Goal: Information Seeking & Learning: Compare options

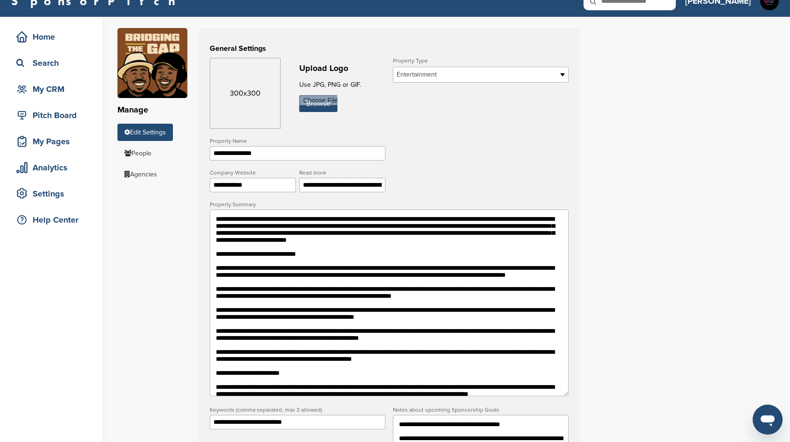
scroll to position [30, 0]
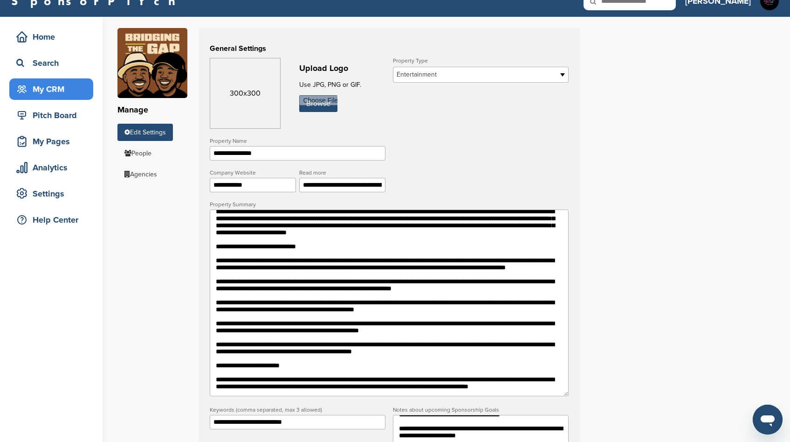
click at [47, 86] on div "My CRM" at bounding box center [53, 89] width 79 height 17
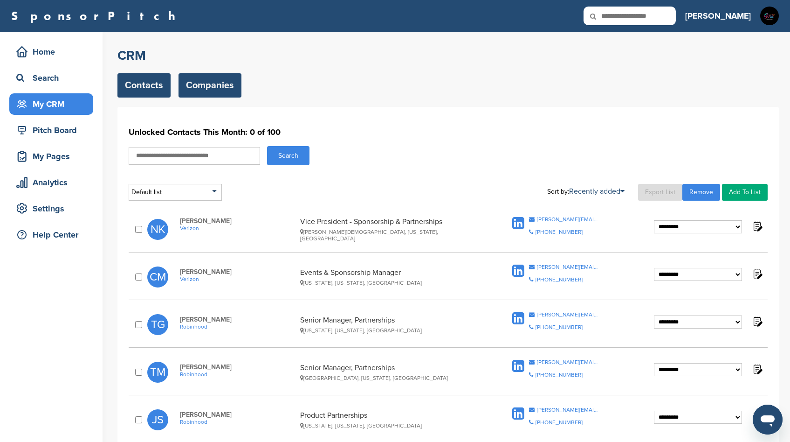
click at [213, 91] on link "Companies" at bounding box center [210, 85] width 63 height 24
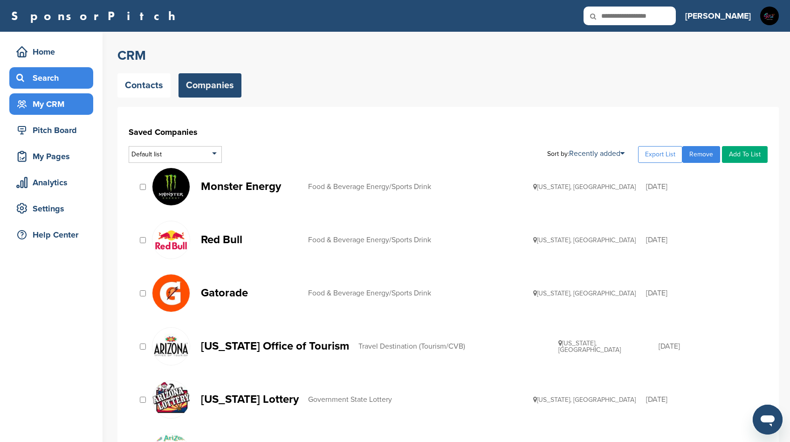
click at [38, 74] on div "Search" at bounding box center [53, 77] width 79 height 17
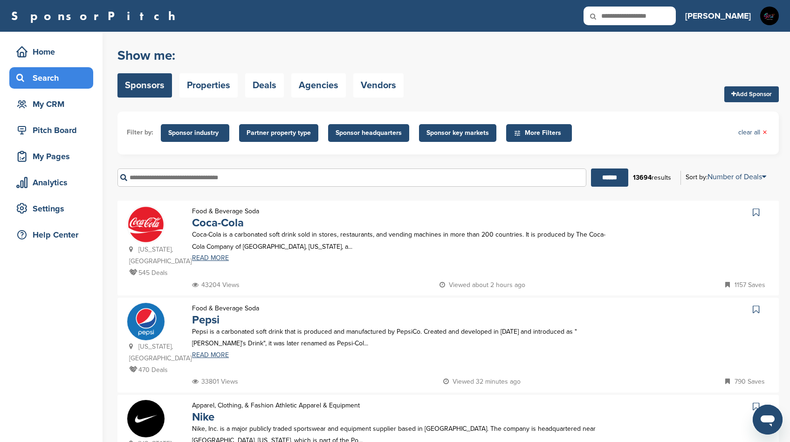
click at [459, 137] on span "Sponsor key markets" at bounding box center [458, 133] width 62 height 10
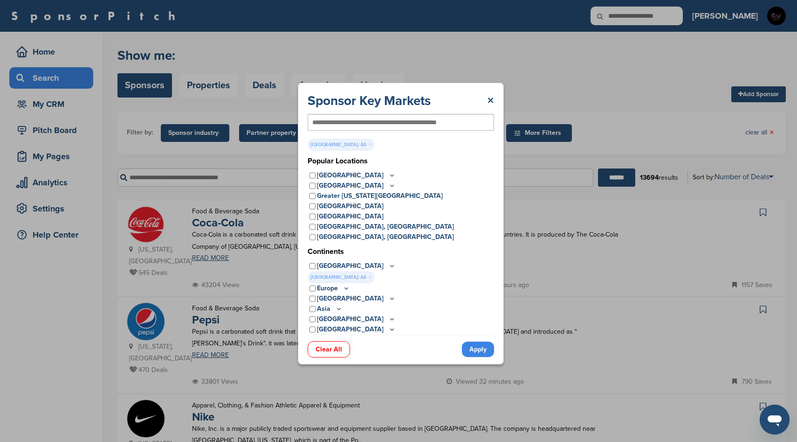
click at [388, 266] on icon at bounding box center [391, 266] width 7 height 8
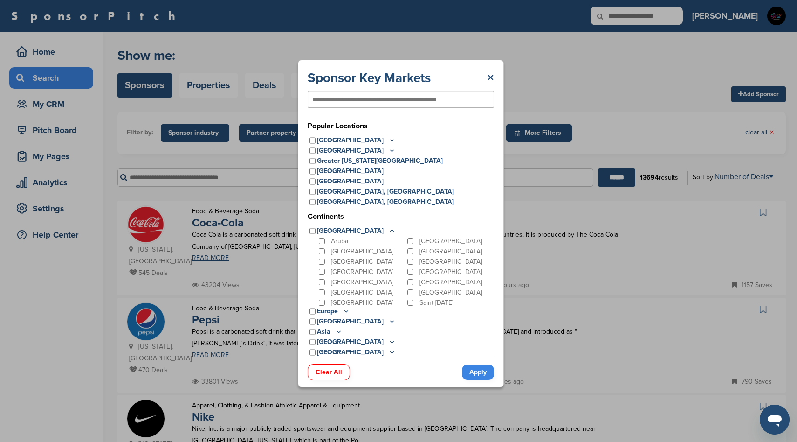
click at [323, 254] on div "Barbados" at bounding box center [361, 251] width 89 height 10
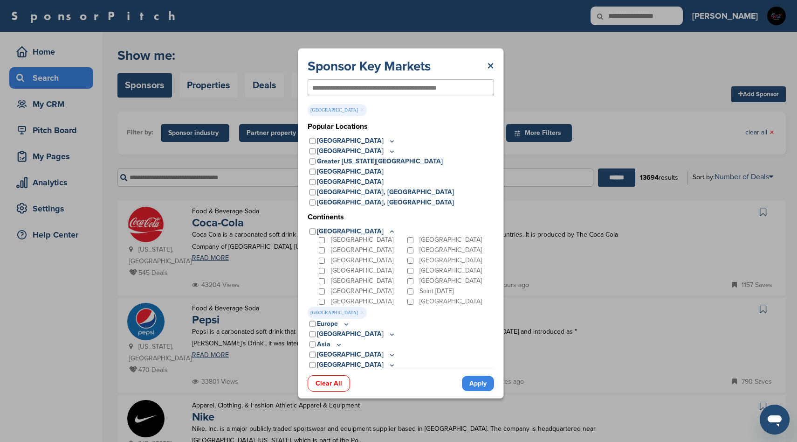
scroll to position [1, 0]
click at [388, 227] on icon at bounding box center [391, 230] width 7 height 8
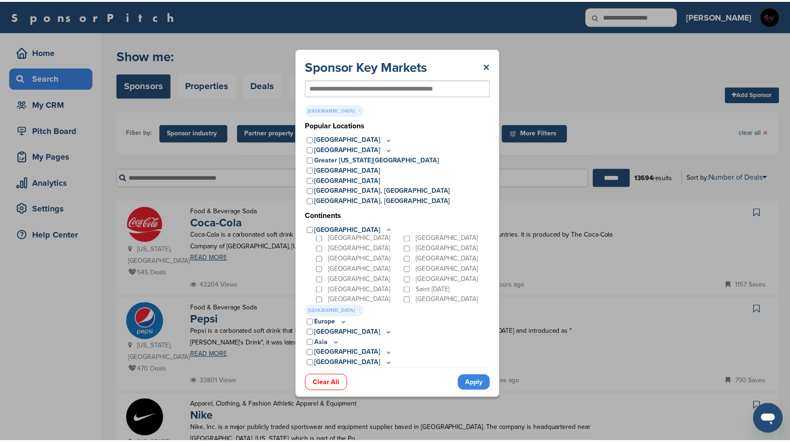
scroll to position [0, 0]
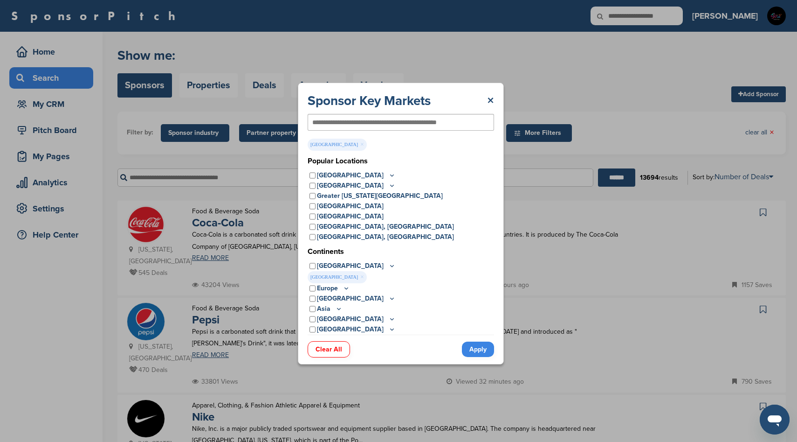
click at [391, 176] on icon at bounding box center [392, 174] width 3 height 1
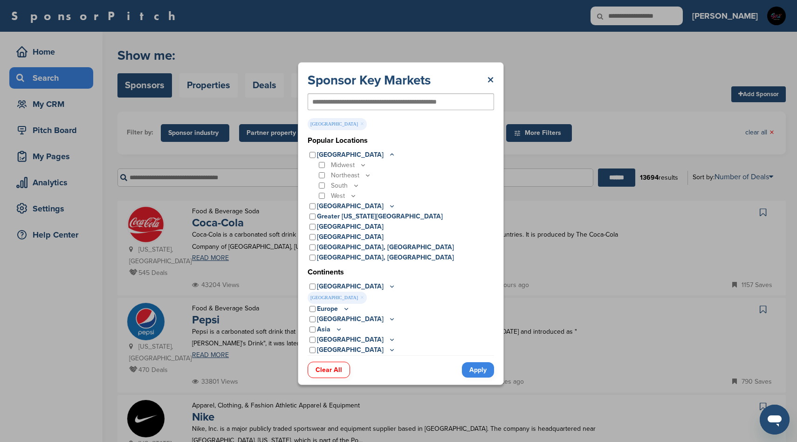
click at [388, 154] on icon at bounding box center [391, 155] width 7 height 8
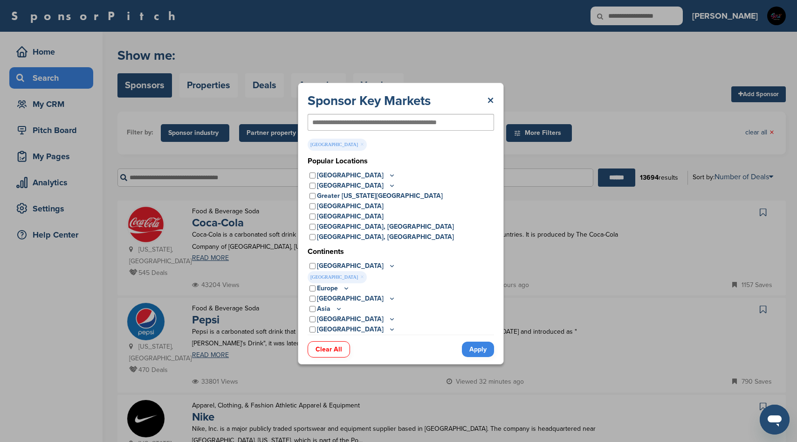
click at [474, 349] on link "Apply" at bounding box center [478, 348] width 32 height 15
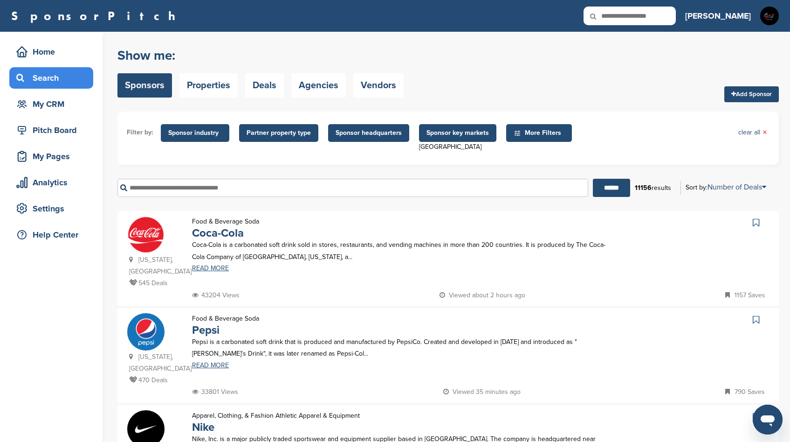
click at [290, 135] on span "Partner property type" at bounding box center [279, 133] width 64 height 10
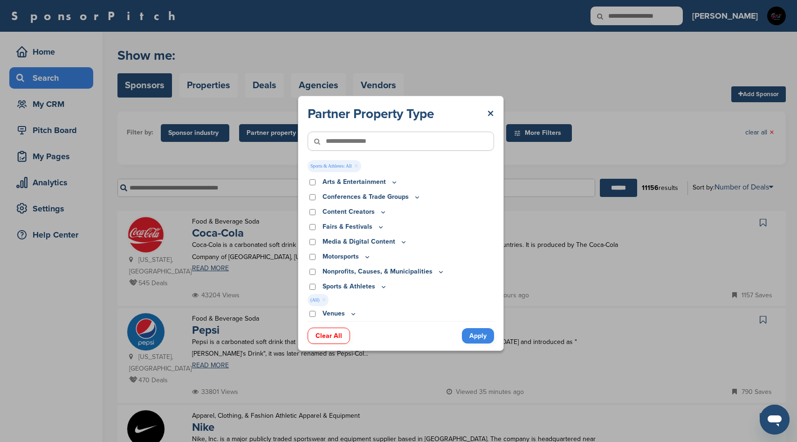
click at [392, 184] on icon at bounding box center [394, 182] width 7 height 8
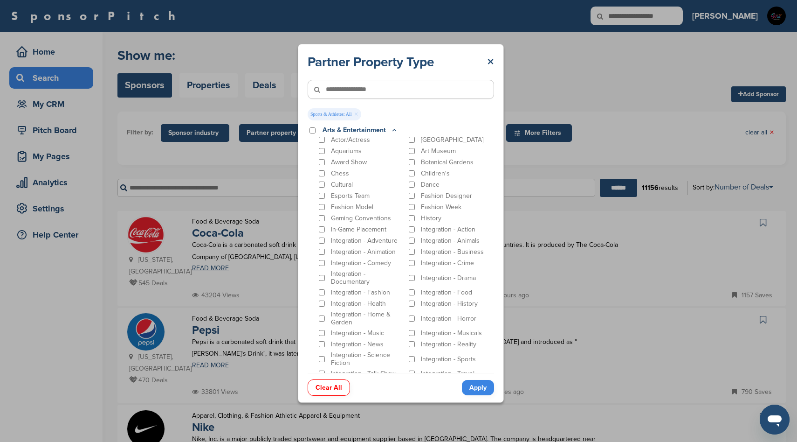
click at [392, 181] on div "Cultural" at bounding box center [361, 184] width 88 height 9
click at [393, 129] on icon at bounding box center [394, 130] width 7 height 8
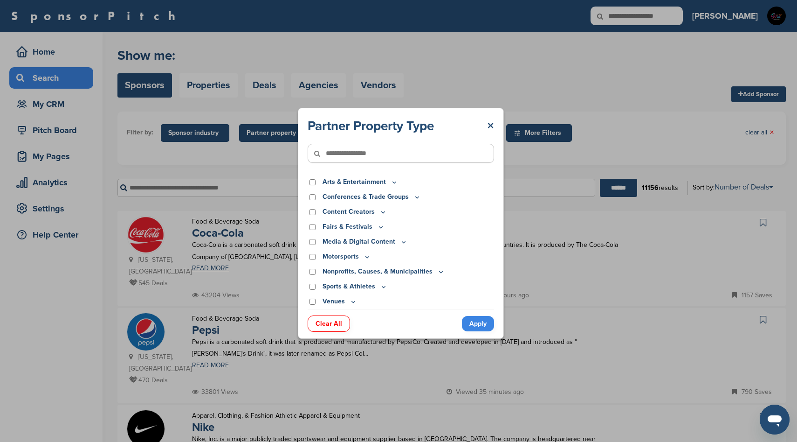
click at [475, 322] on link "Apply" at bounding box center [478, 323] width 32 height 15
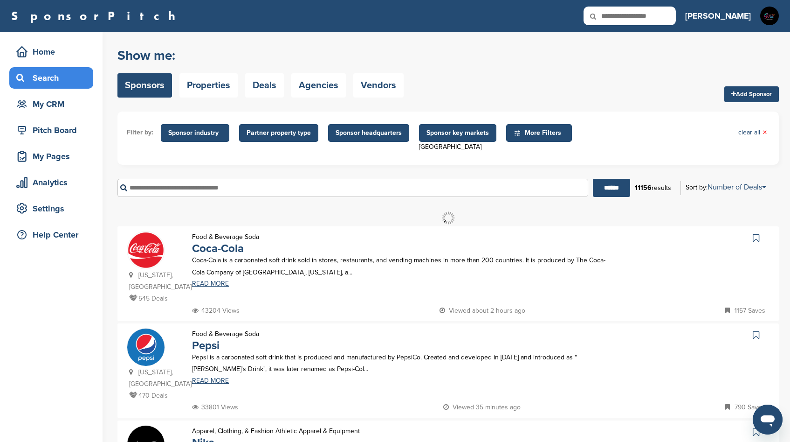
click at [193, 132] on span "Sponsor industry" at bounding box center [195, 133] width 54 height 10
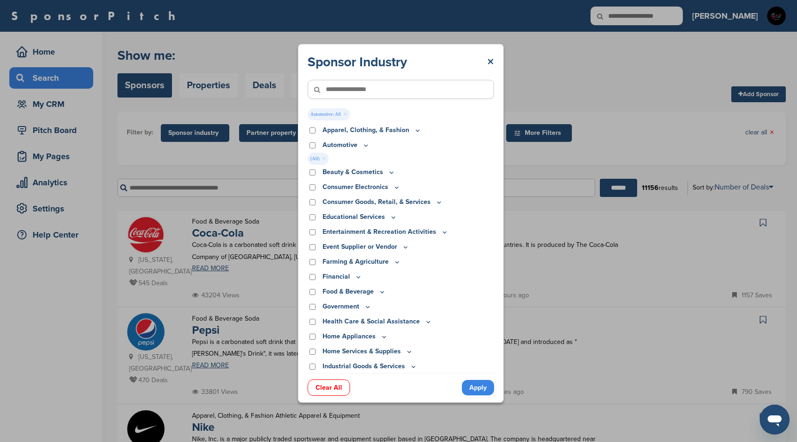
click at [363, 146] on icon at bounding box center [365, 145] width 7 height 8
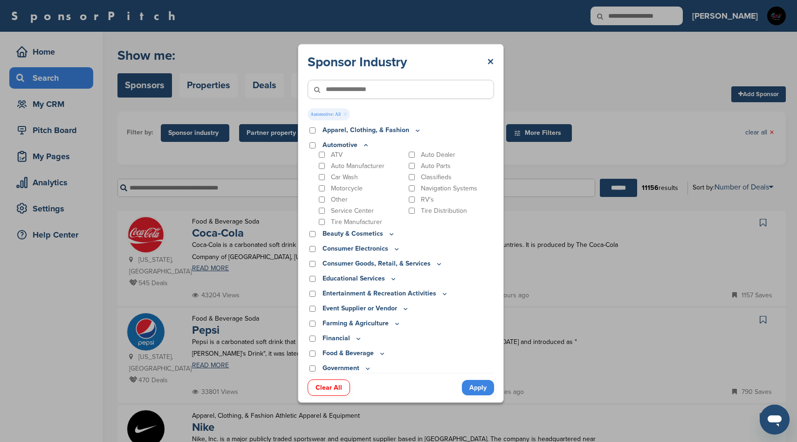
click at [364, 146] on icon at bounding box center [365, 145] width 7 height 8
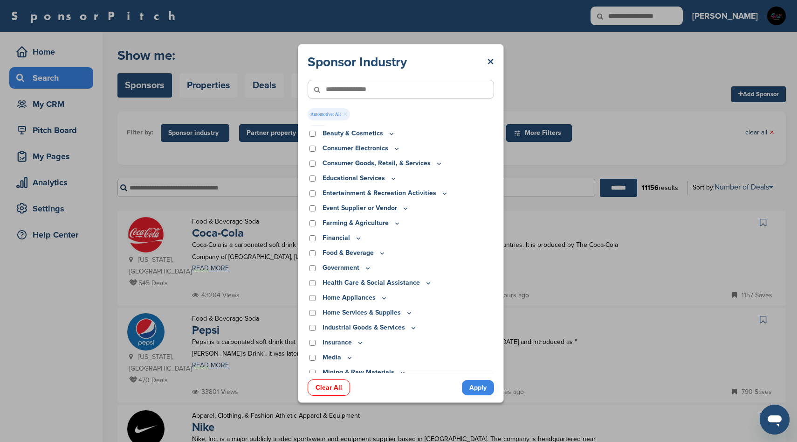
scroll to position [39, 0]
click at [441, 193] on icon at bounding box center [444, 193] width 7 height 8
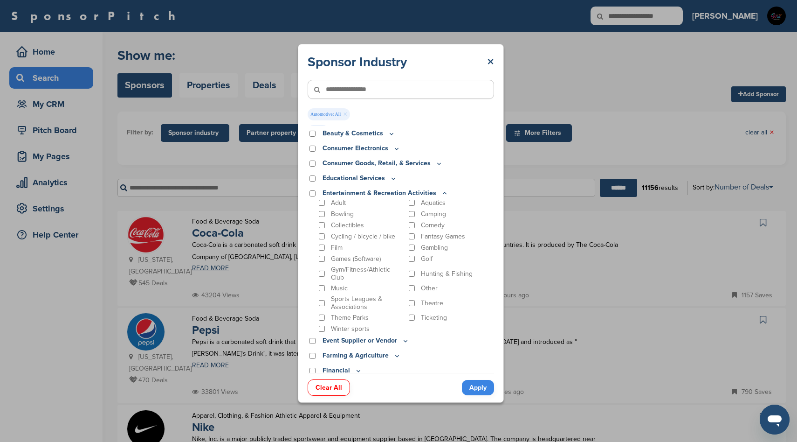
click at [441, 193] on icon at bounding box center [444, 193] width 7 height 8
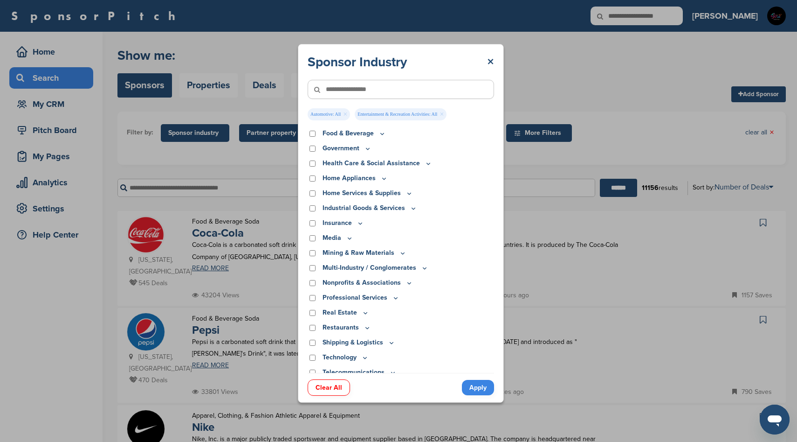
scroll to position [171, 0]
click at [408, 193] on icon at bounding box center [409, 192] width 3 height 1
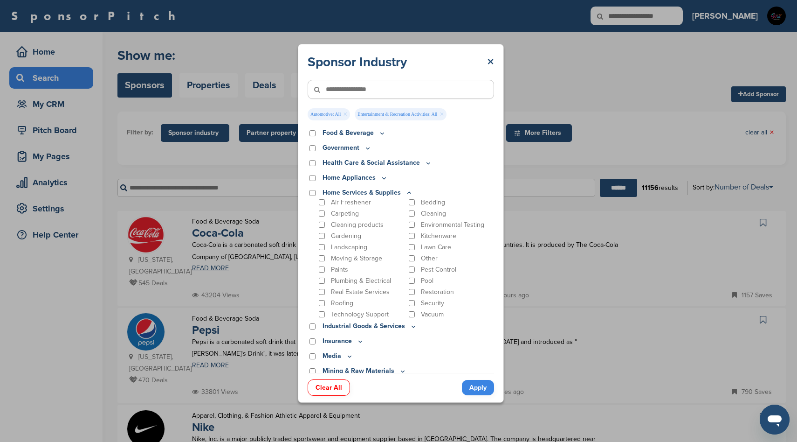
click at [408, 193] on icon at bounding box center [409, 192] width 3 height 1
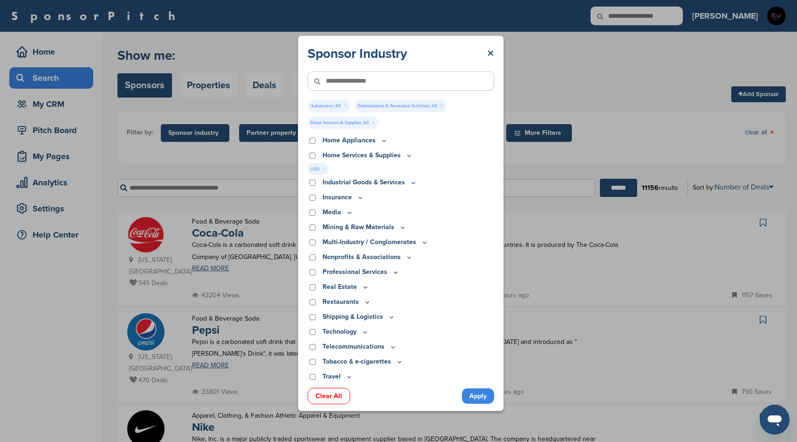
scroll to position [219, 0]
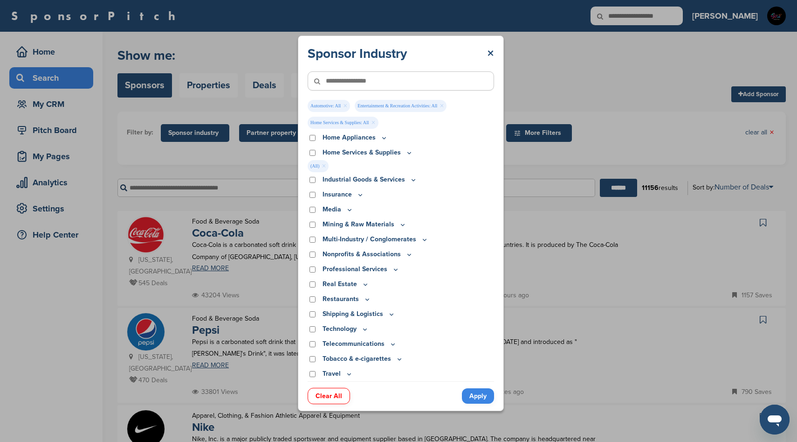
click at [349, 210] on icon at bounding box center [349, 210] width 7 height 8
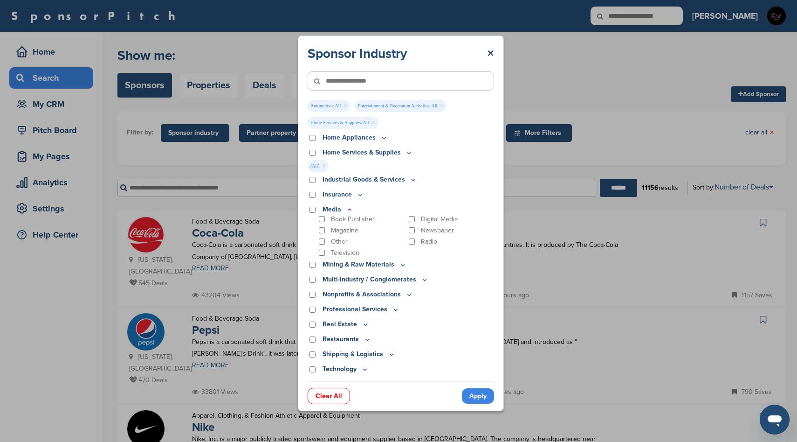
click at [349, 210] on icon at bounding box center [349, 210] width 7 height 8
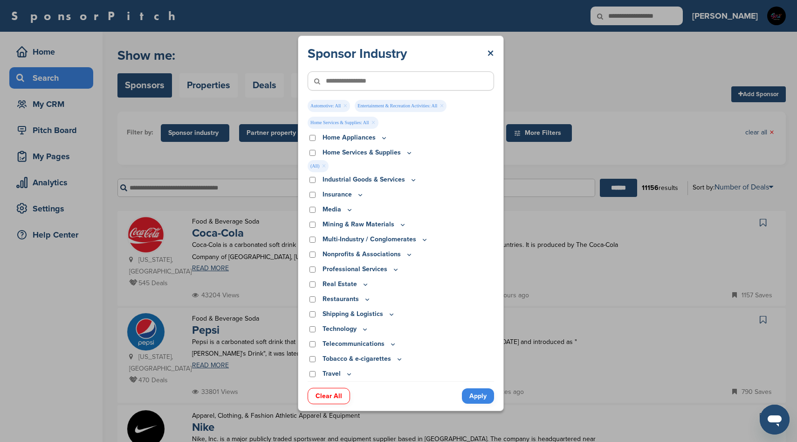
click at [398, 358] on icon at bounding box center [399, 359] width 7 height 8
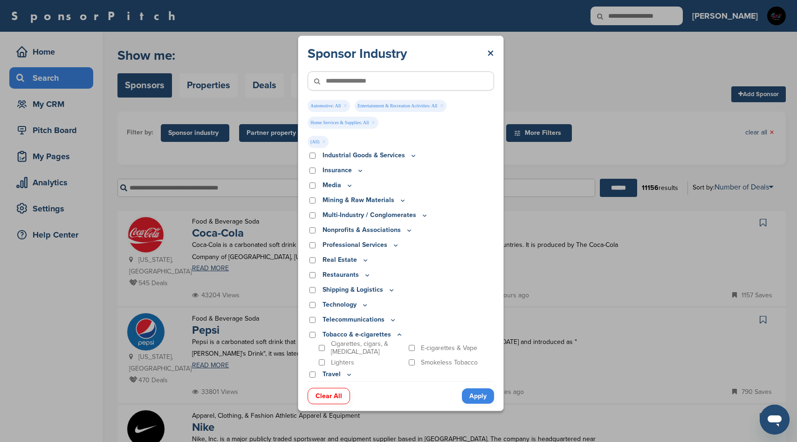
scroll to position [244, 0]
click at [397, 332] on icon at bounding box center [399, 334] width 7 height 8
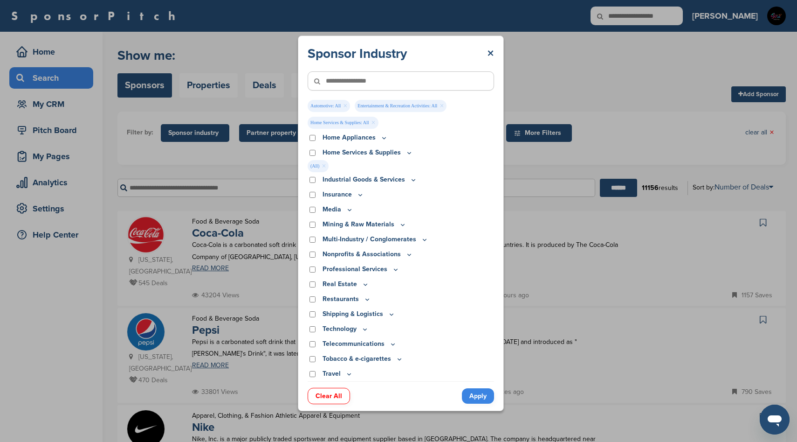
click at [348, 374] on icon at bounding box center [349, 374] width 7 height 8
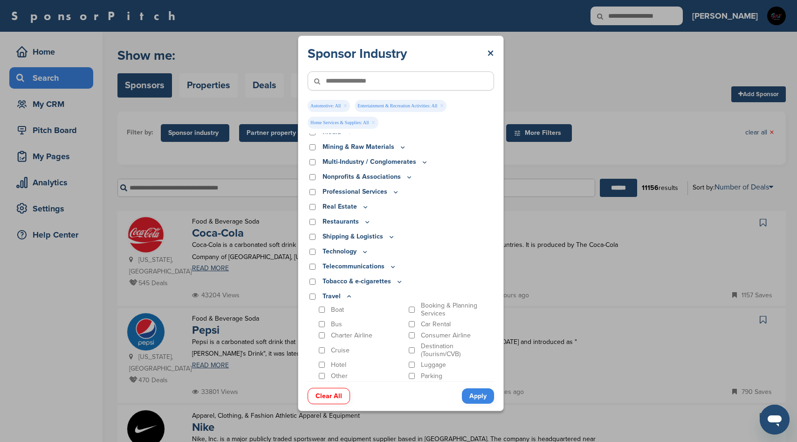
scroll to position [318, 0]
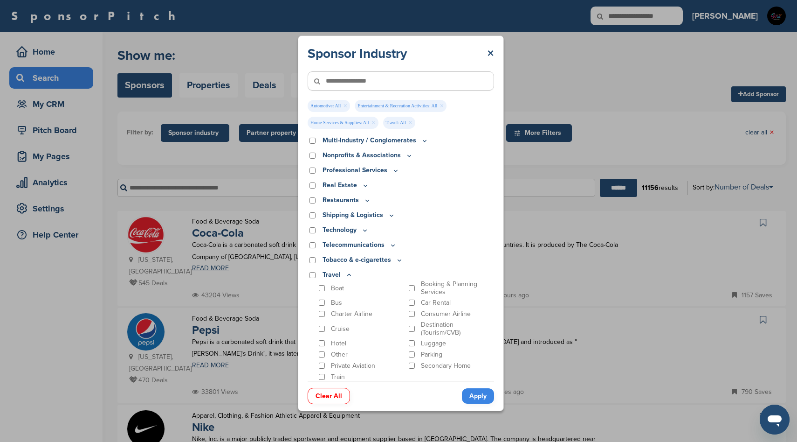
click at [354, 272] on div "Travel" at bounding box center [401, 275] width 187 height 10
click at [350, 275] on icon at bounding box center [349, 274] width 3 height 1
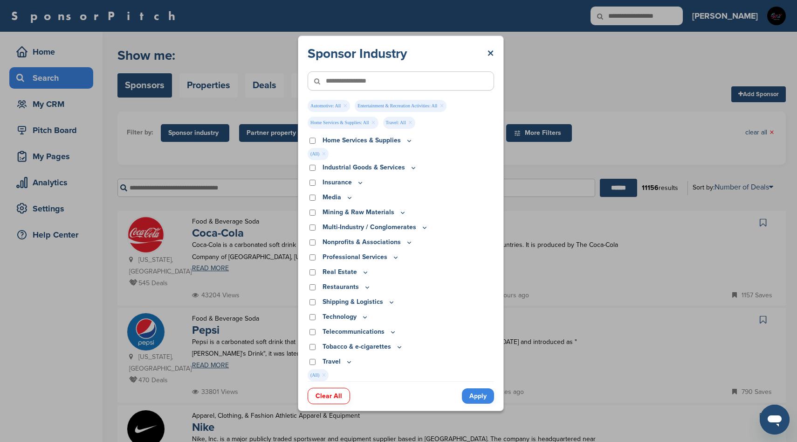
click at [363, 316] on icon at bounding box center [364, 317] width 7 height 8
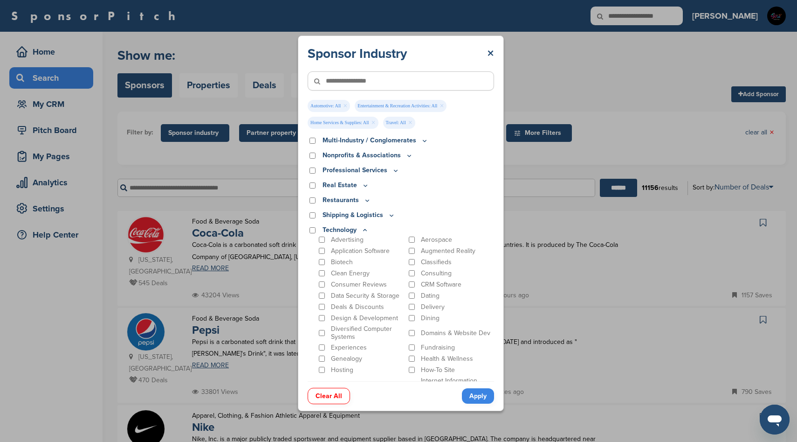
click at [363, 229] on icon at bounding box center [364, 230] width 7 height 8
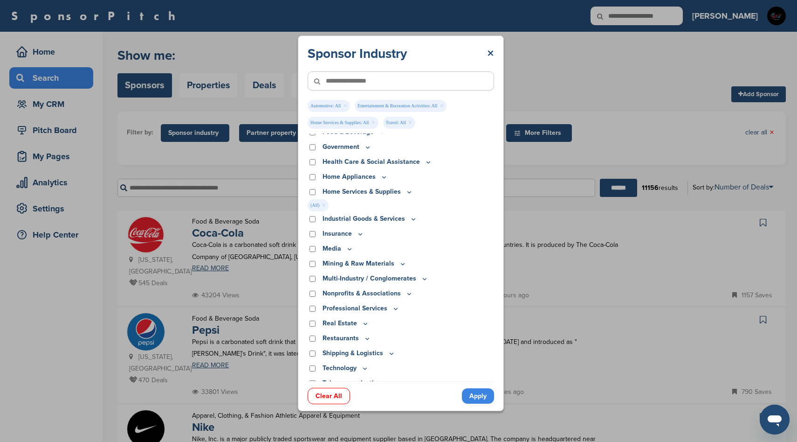
scroll to position [231, 0]
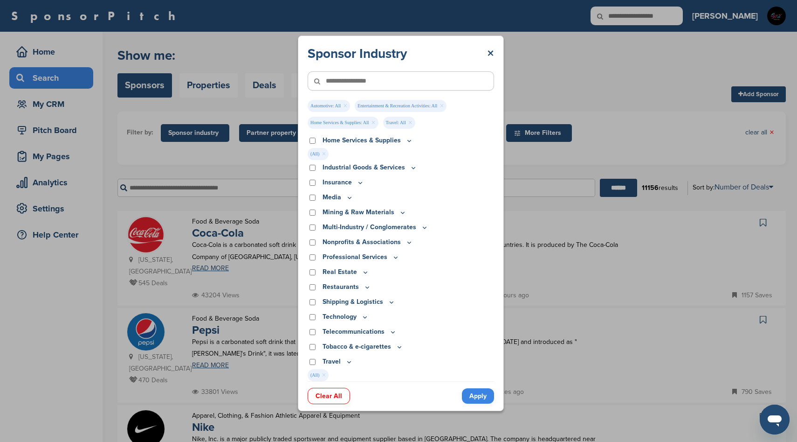
click at [392, 332] on icon at bounding box center [393, 331] width 3 height 1
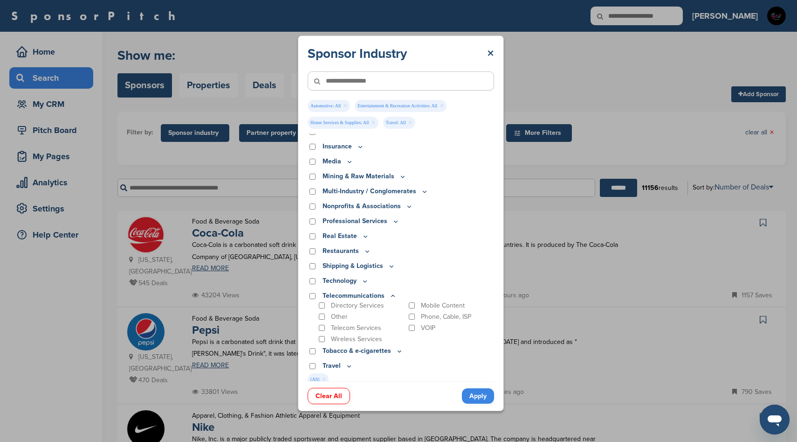
scroll to position [271, 0]
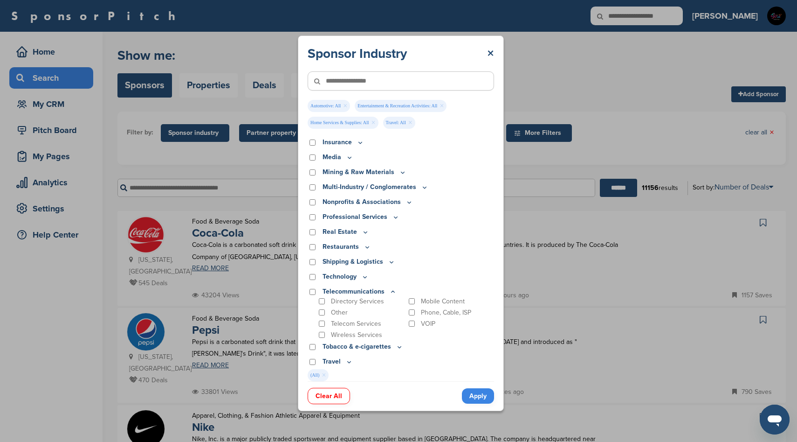
click at [390, 291] on icon at bounding box center [392, 292] width 7 height 8
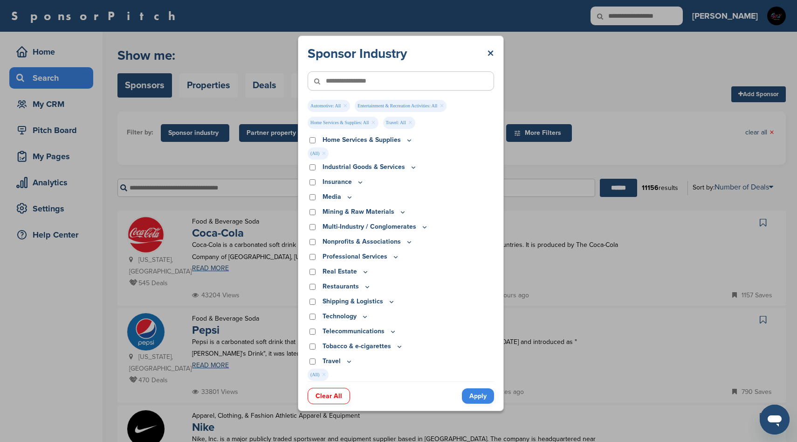
scroll to position [231, 0]
click at [390, 301] on icon at bounding box center [391, 302] width 7 height 8
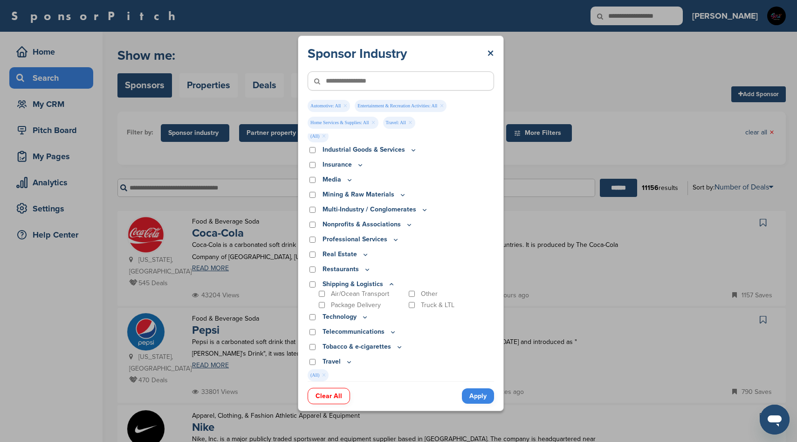
click at [389, 283] on icon at bounding box center [391, 284] width 7 height 8
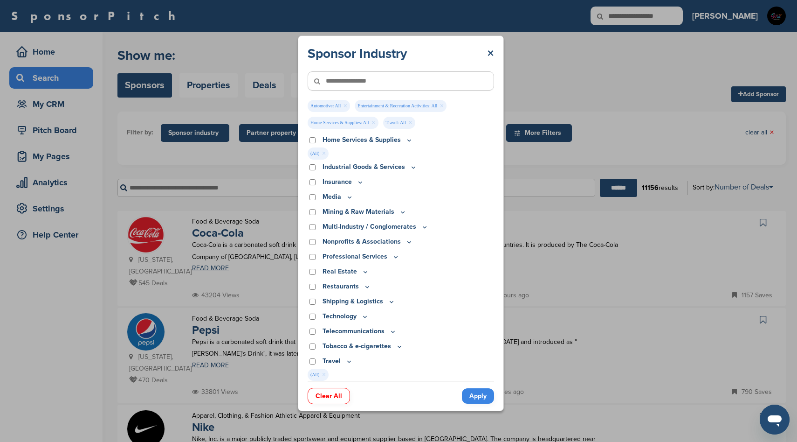
scroll to position [231, 0]
click at [367, 287] on icon at bounding box center [367, 286] width 3 height 1
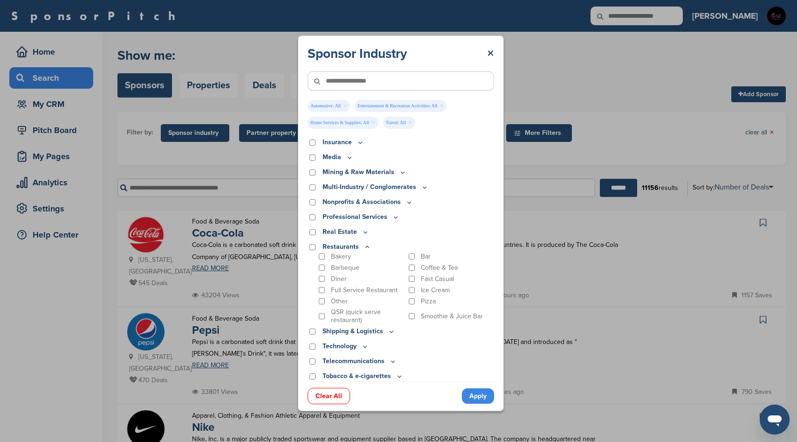
click at [367, 246] on icon at bounding box center [367, 246] width 3 height 1
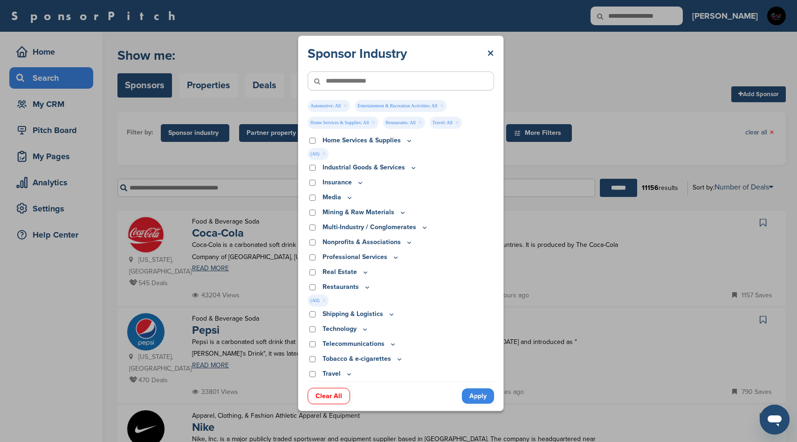
click at [365, 271] on icon at bounding box center [365, 271] width 3 height 1
click at [365, 272] on icon at bounding box center [365, 271] width 3 height 1
click at [393, 259] on icon at bounding box center [395, 257] width 7 height 8
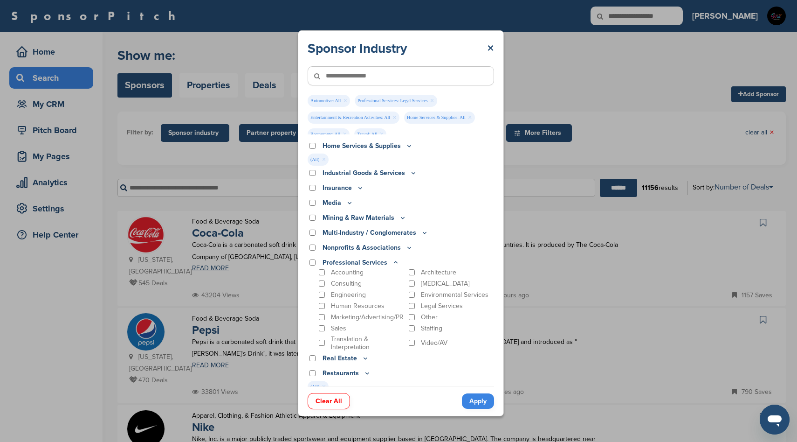
click at [395, 262] on icon at bounding box center [396, 262] width 3 height 1
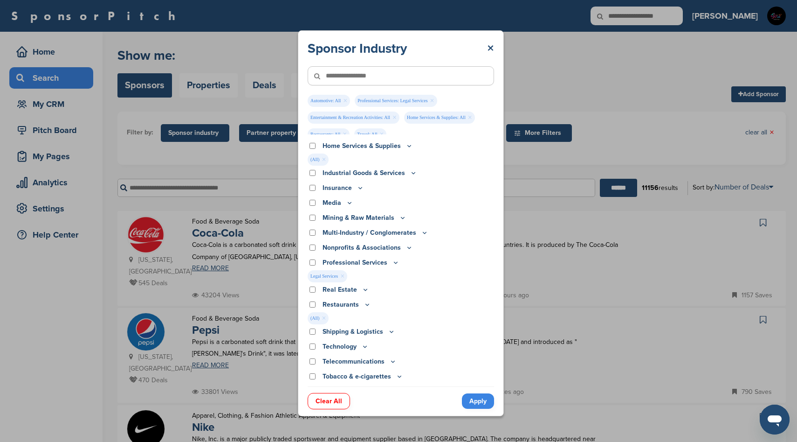
click at [407, 247] on icon at bounding box center [409, 247] width 7 height 8
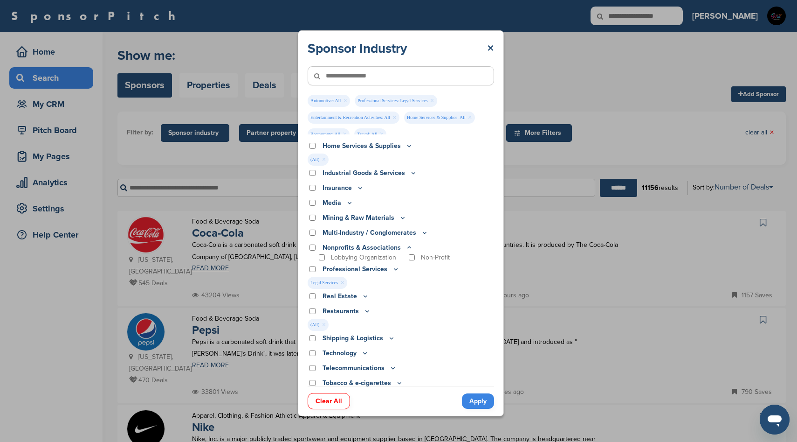
click at [407, 247] on icon at bounding box center [409, 247] width 7 height 8
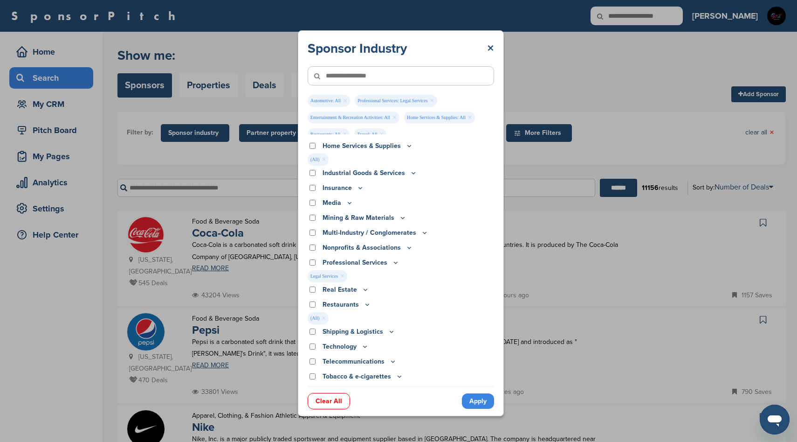
click at [423, 234] on icon at bounding box center [424, 233] width 7 height 8
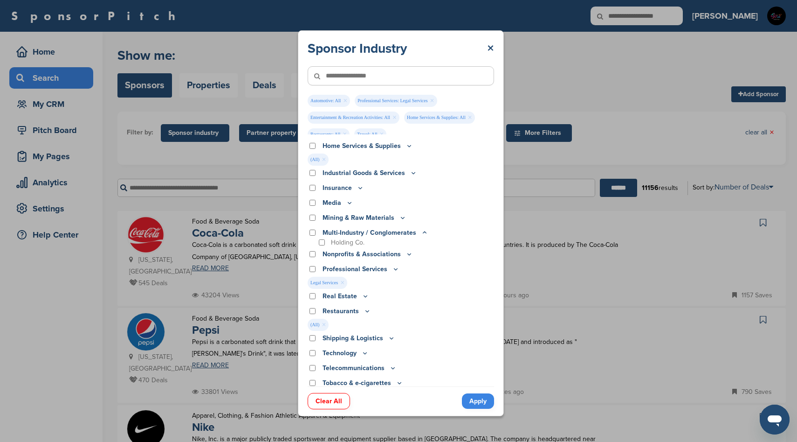
click at [423, 232] on icon at bounding box center [424, 232] width 3 height 1
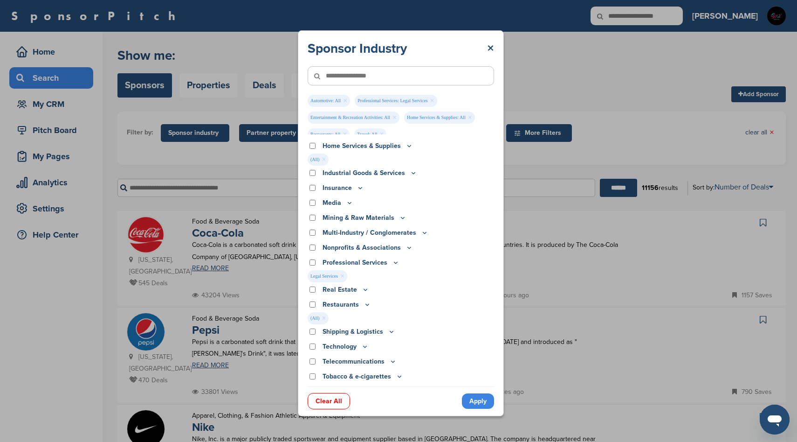
click at [401, 219] on icon at bounding box center [402, 218] width 7 height 8
click at [402, 217] on icon at bounding box center [403, 217] width 3 height 1
click at [401, 217] on icon at bounding box center [402, 218] width 7 height 8
click at [349, 202] on icon at bounding box center [349, 203] width 7 height 8
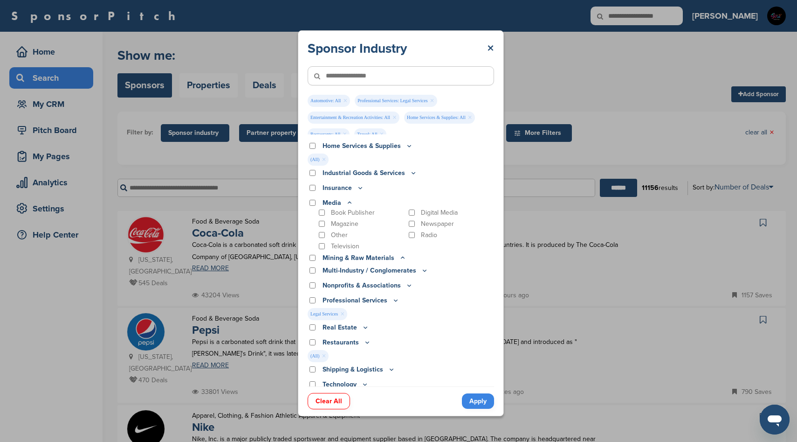
click at [348, 202] on icon at bounding box center [349, 202] width 3 height 1
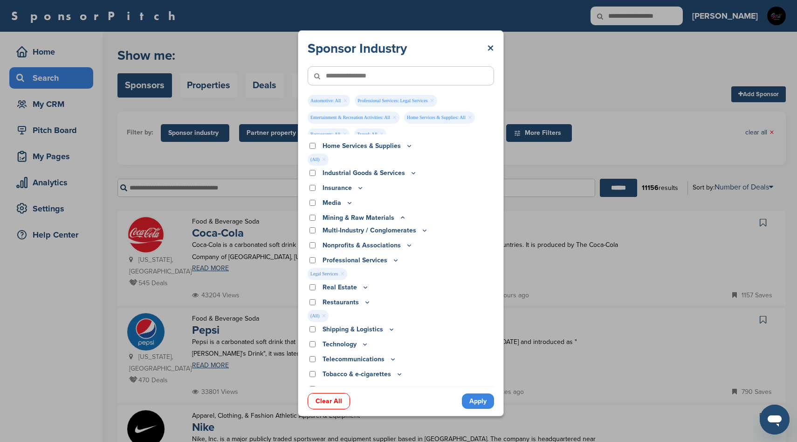
click at [349, 202] on icon at bounding box center [349, 203] width 7 height 8
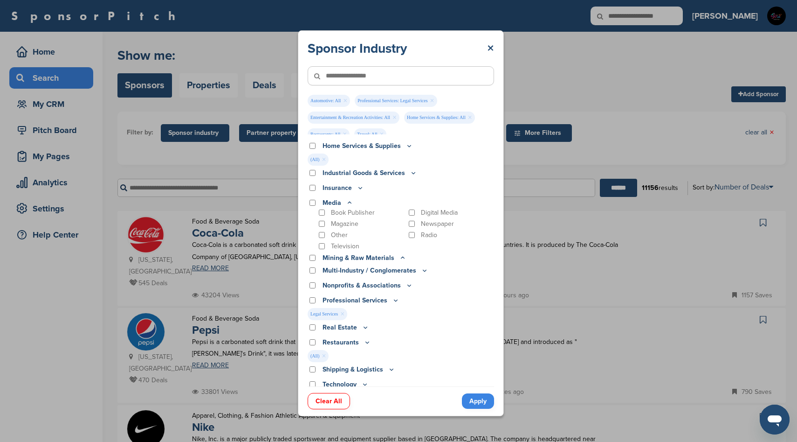
click at [349, 202] on icon at bounding box center [349, 203] width 7 height 8
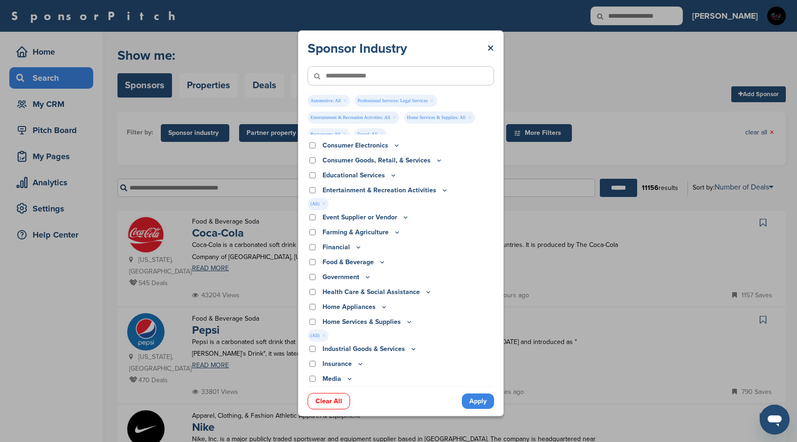
scroll to position [65, 0]
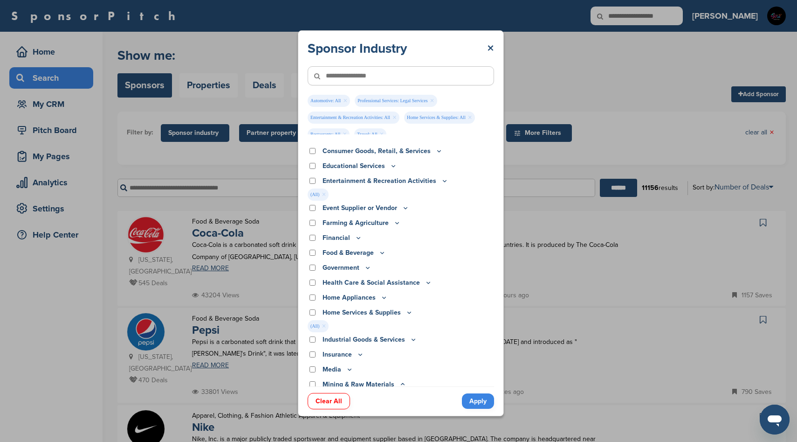
click at [360, 355] on icon at bounding box center [360, 354] width 3 height 1
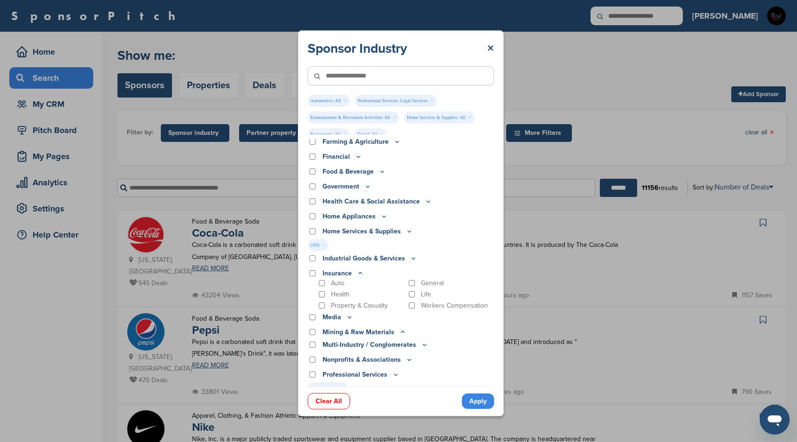
scroll to position [157, 0]
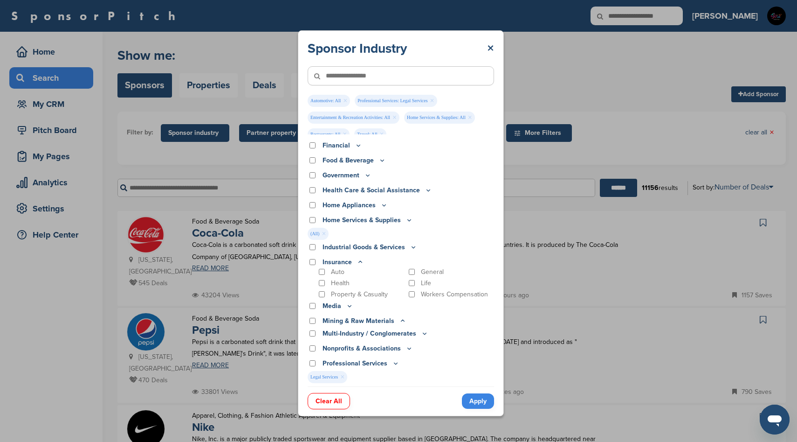
click at [360, 263] on icon at bounding box center [360, 262] width 7 height 8
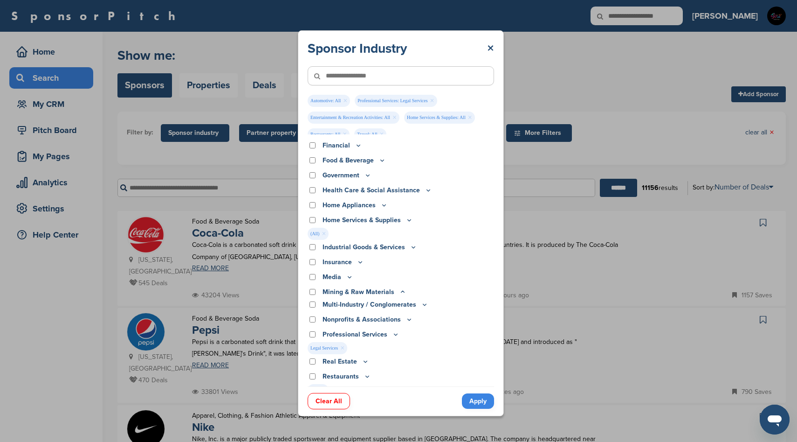
click at [359, 263] on icon at bounding box center [360, 262] width 3 height 1
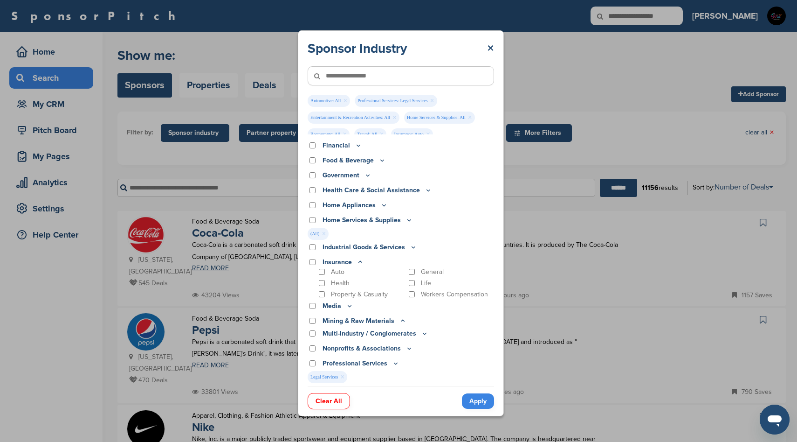
click at [361, 261] on icon at bounding box center [360, 262] width 7 height 8
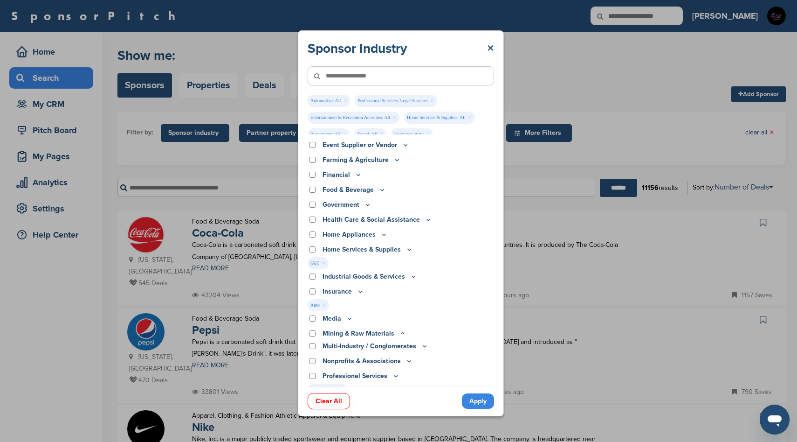
scroll to position [127, 0]
click at [412, 277] on icon at bounding box center [413, 277] width 7 height 8
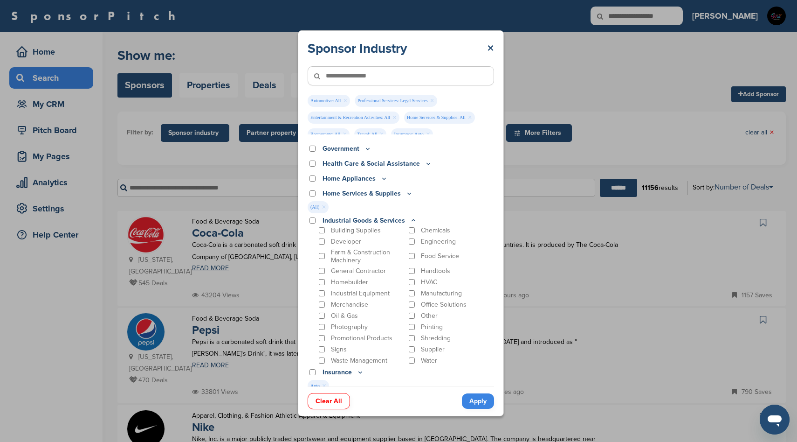
scroll to position [199, 0]
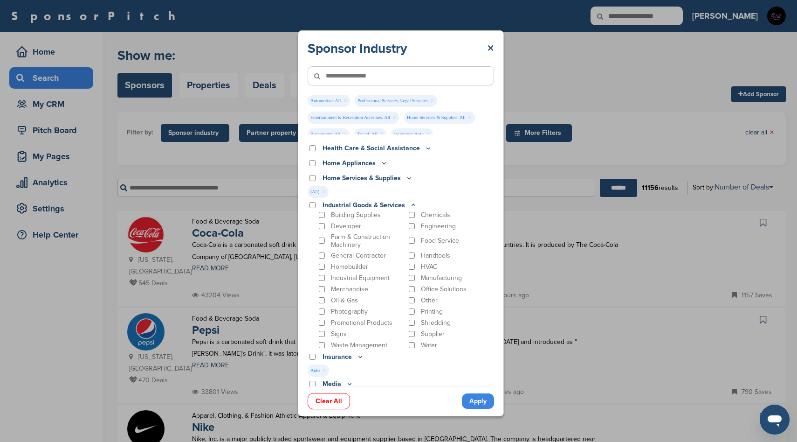
click at [412, 204] on icon at bounding box center [413, 205] width 7 height 8
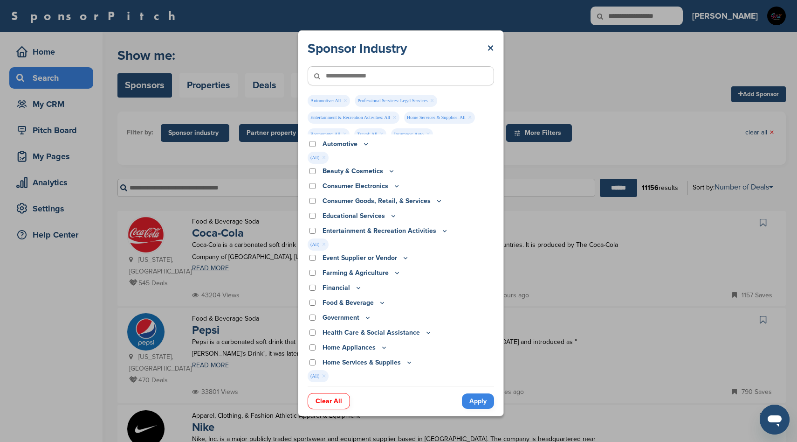
scroll to position [21, 0]
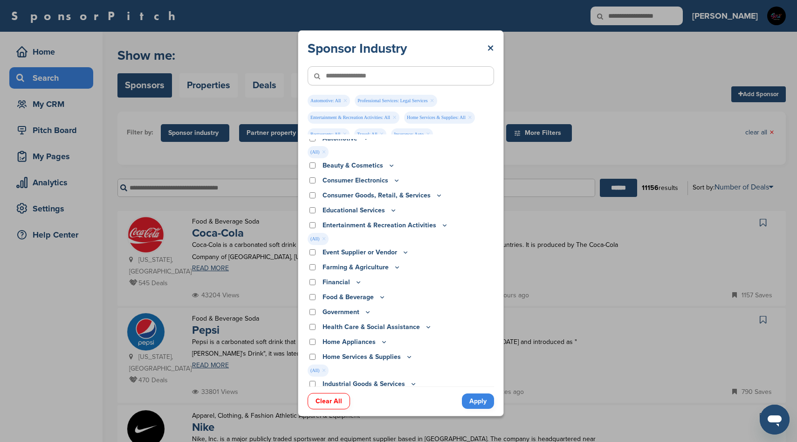
click at [383, 343] on icon at bounding box center [384, 341] width 3 height 1
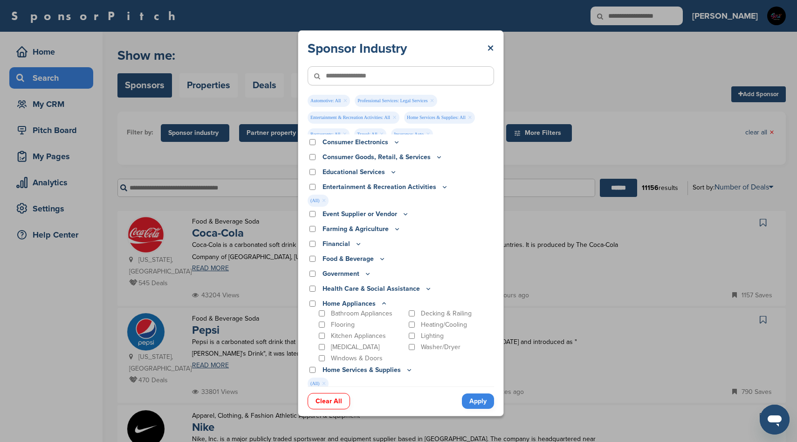
scroll to position [103, 0]
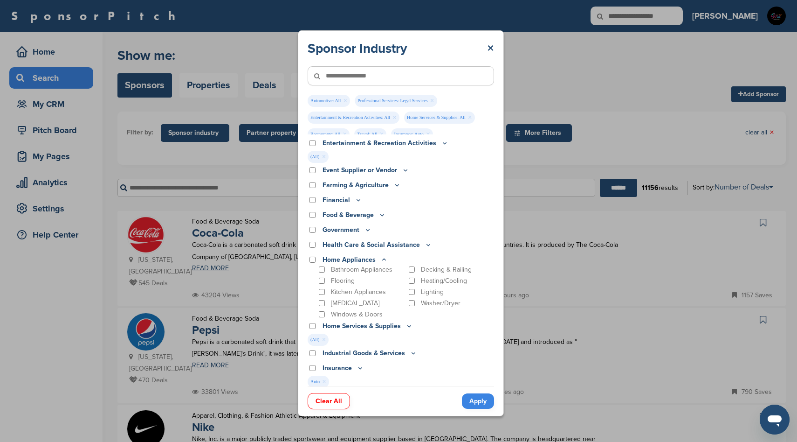
click at [384, 259] on icon at bounding box center [384, 260] width 7 height 8
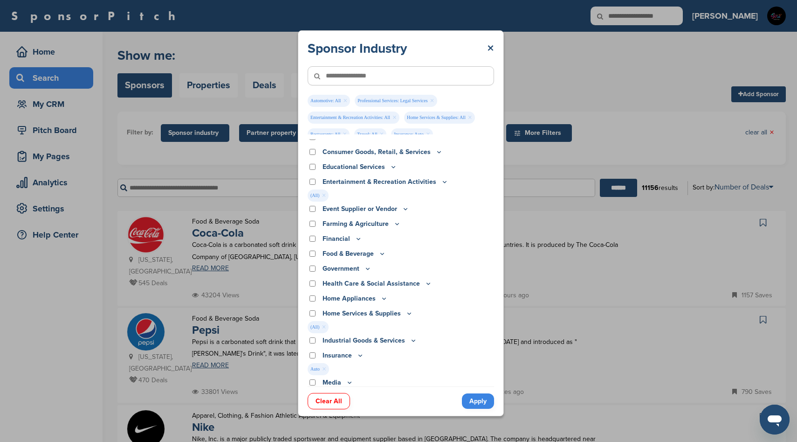
scroll to position [61, 0]
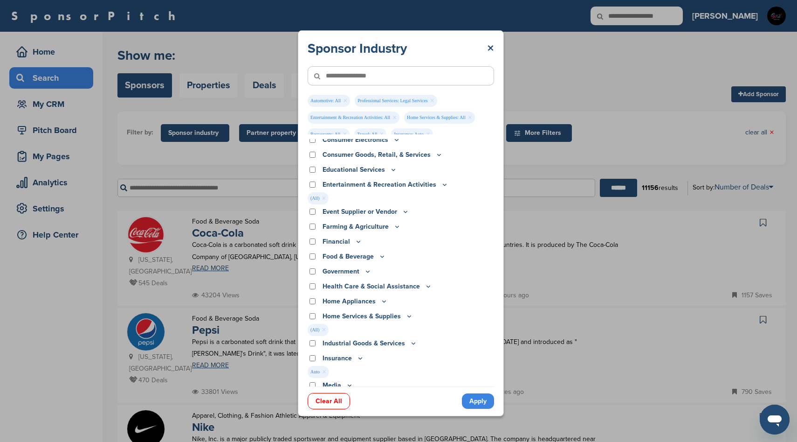
click at [396, 227] on icon at bounding box center [397, 226] width 3 height 1
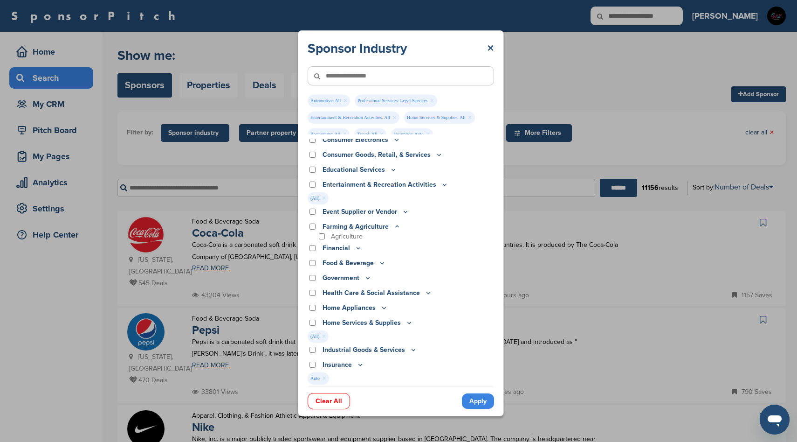
click at [396, 227] on icon at bounding box center [397, 226] width 7 height 8
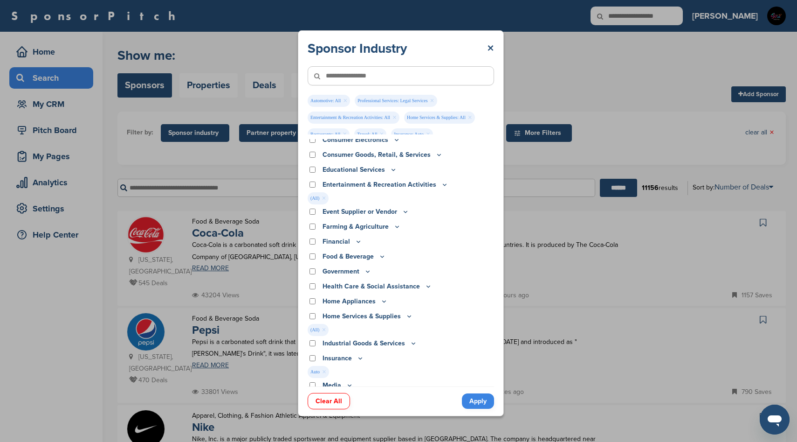
click at [358, 241] on icon at bounding box center [358, 241] width 7 height 8
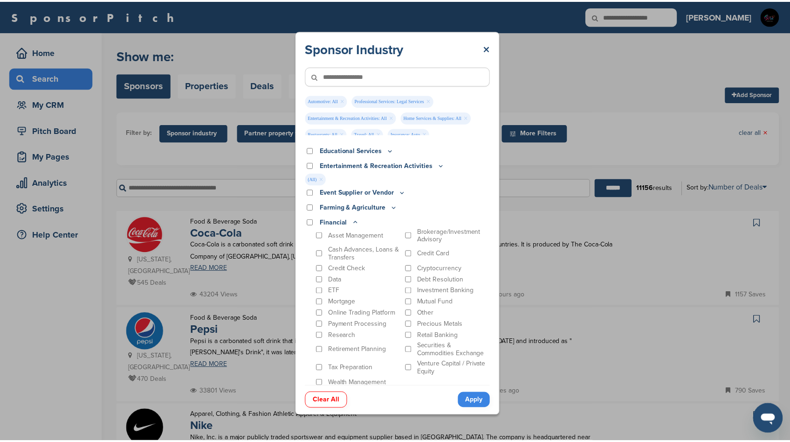
scroll to position [0, 0]
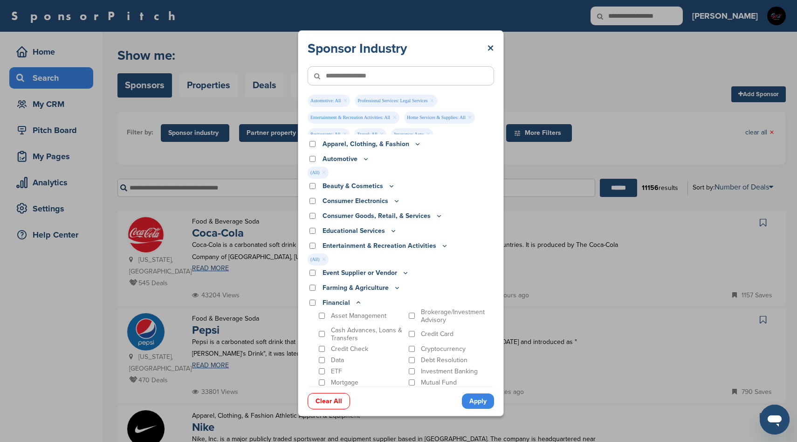
click at [476, 402] on link "Apply" at bounding box center [478, 400] width 32 height 15
